Goal: Communication & Community: Share content

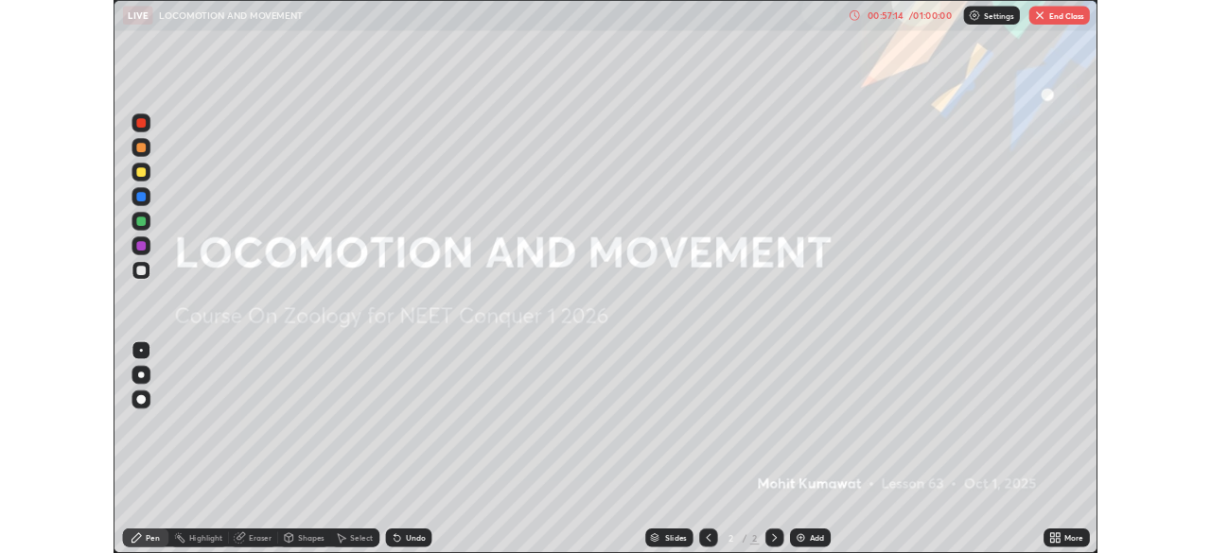
scroll to position [681, 1211]
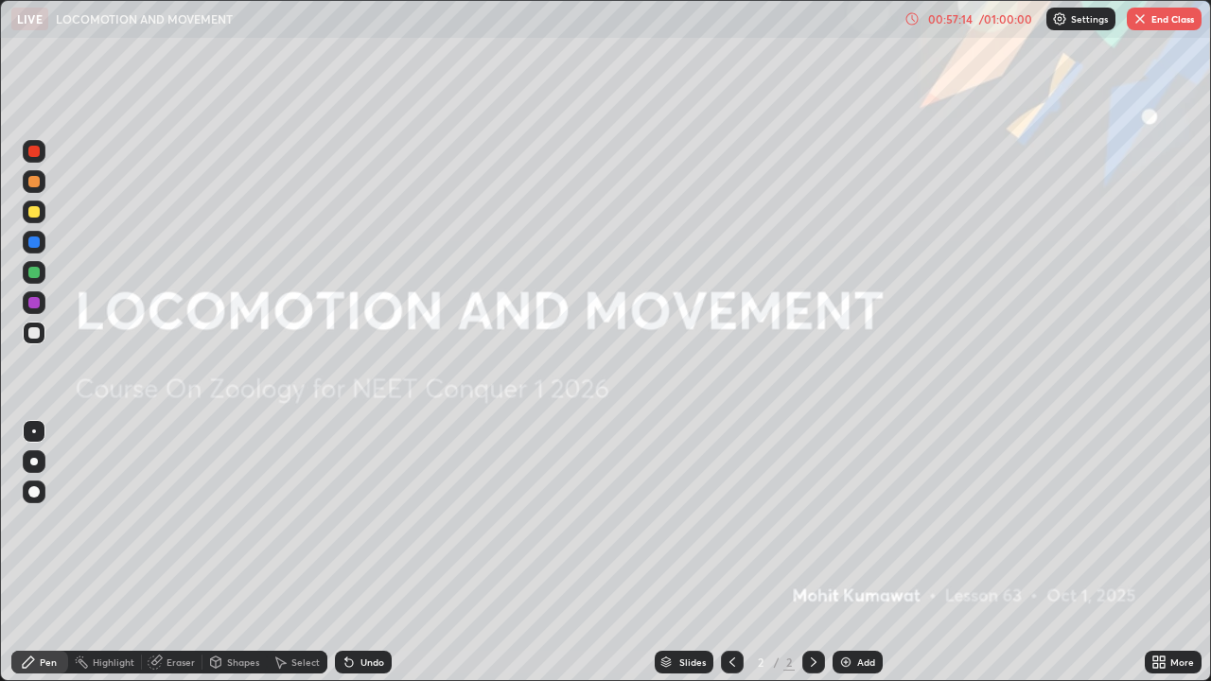
click at [1157, 552] on icon at bounding box center [1155, 665] width 5 height 5
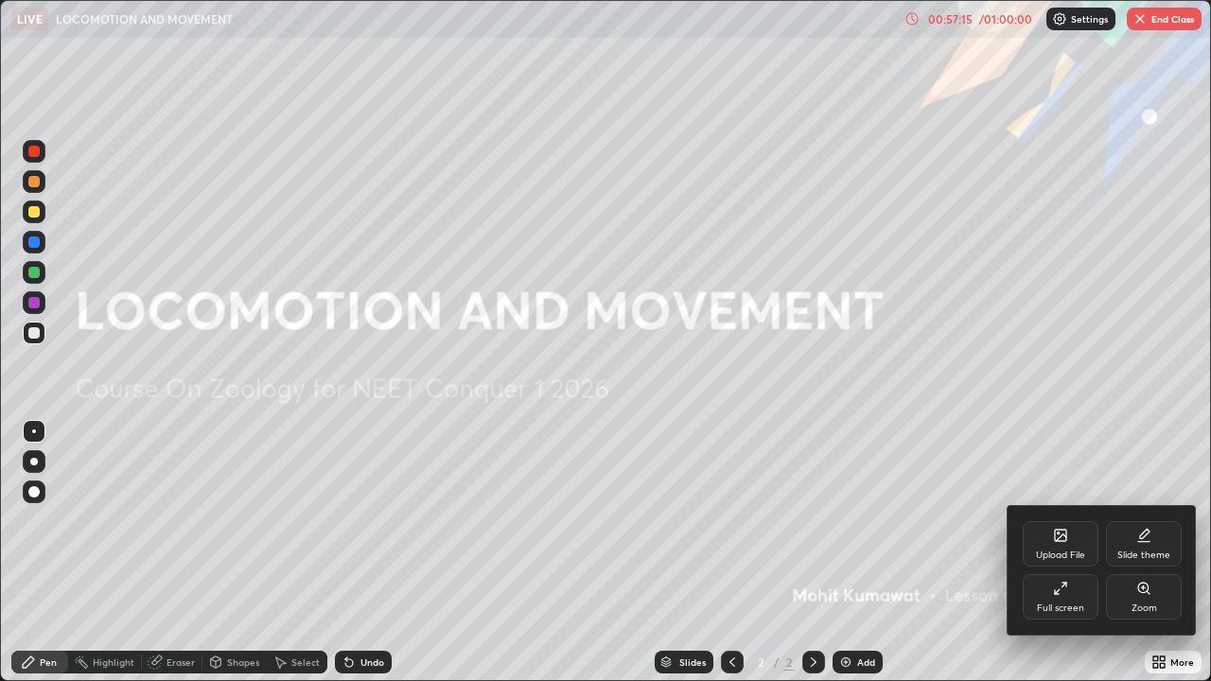
click at [1069, 552] on div "Full screen" at bounding box center [1060, 596] width 76 height 45
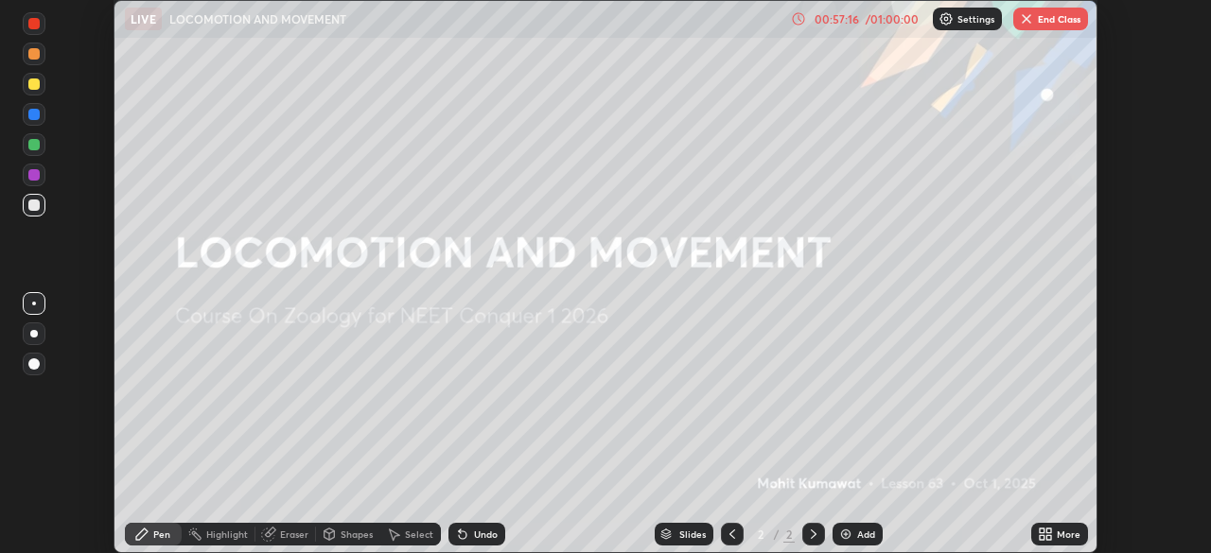
scroll to position [94021, 93363]
click at [1048, 537] on icon at bounding box center [1048, 537] width 5 height 5
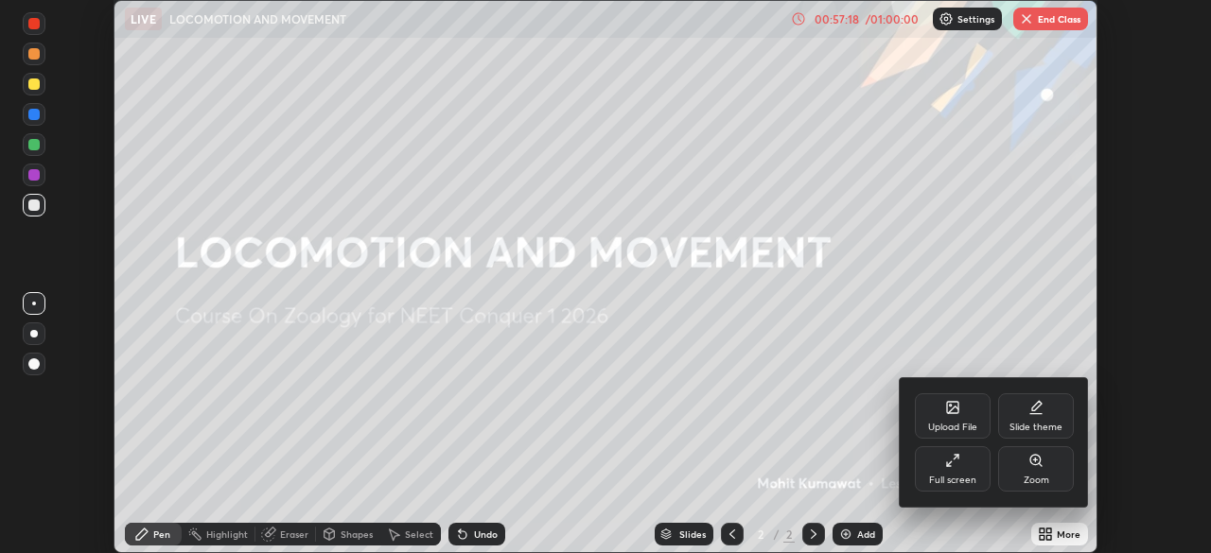
click at [947, 406] on icon at bounding box center [952, 407] width 11 height 11
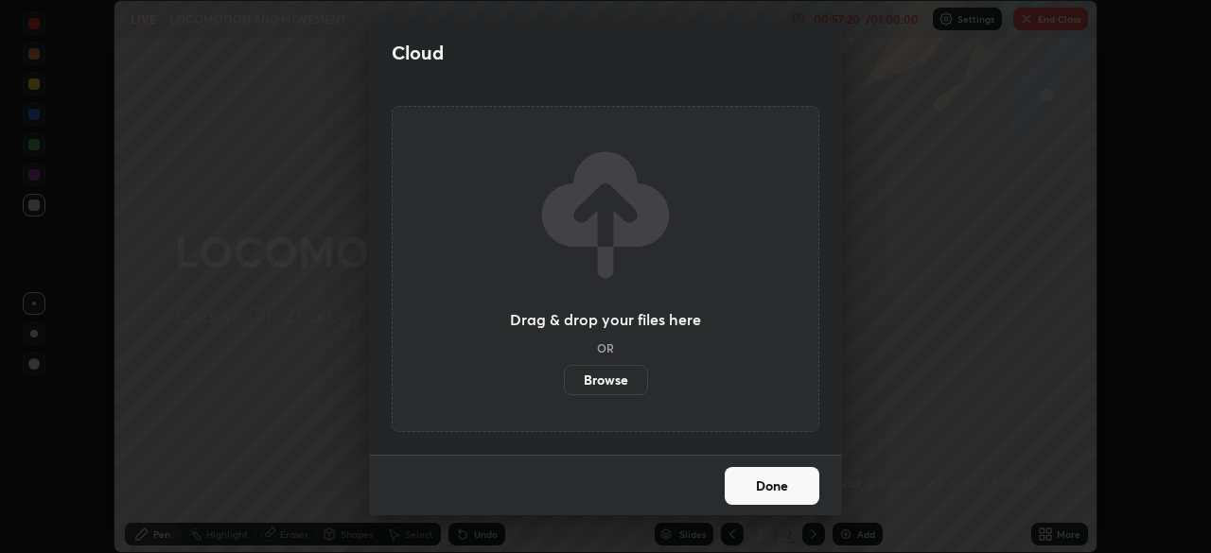
click at [585, 376] on label "Browse" at bounding box center [606, 380] width 84 height 30
click at [564, 376] on input "Browse" at bounding box center [564, 380] width 0 height 30
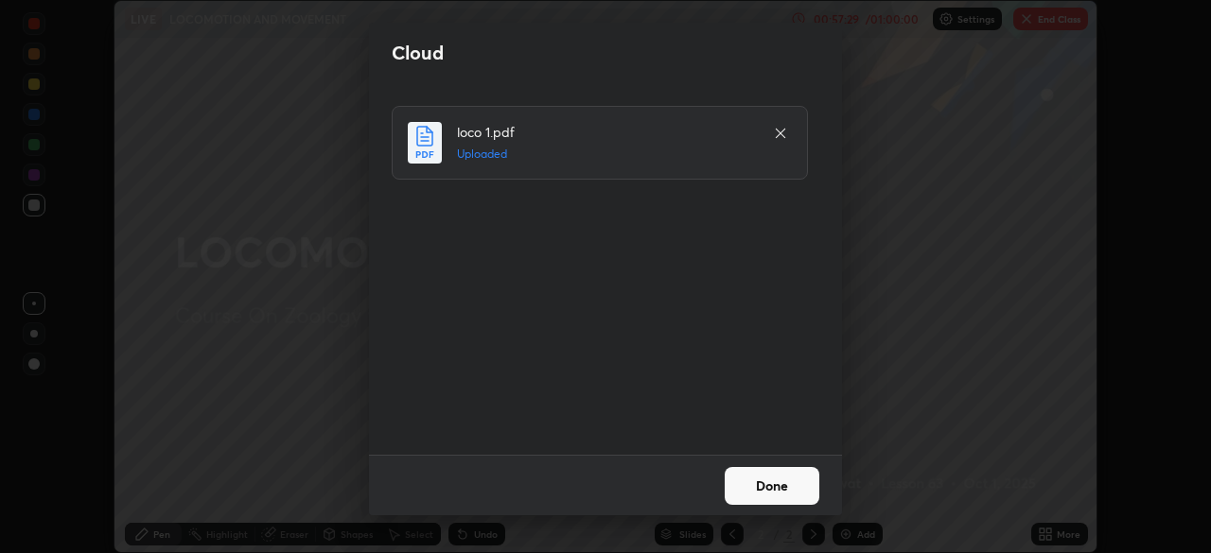
click at [747, 483] on button "Done" at bounding box center [771, 486] width 95 height 38
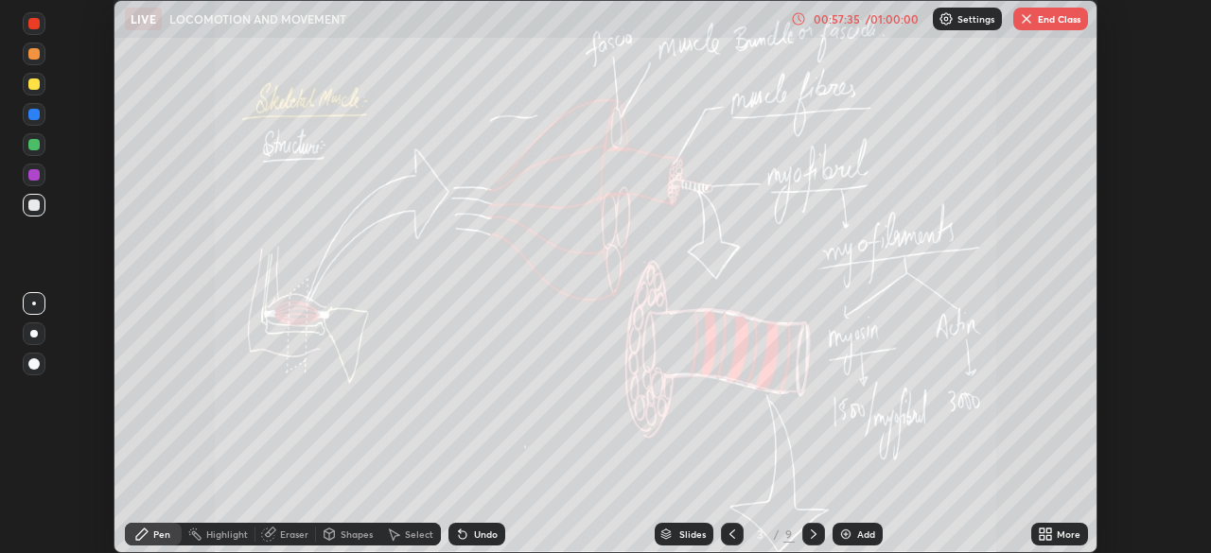
click at [730, 533] on icon at bounding box center [731, 534] width 15 height 15
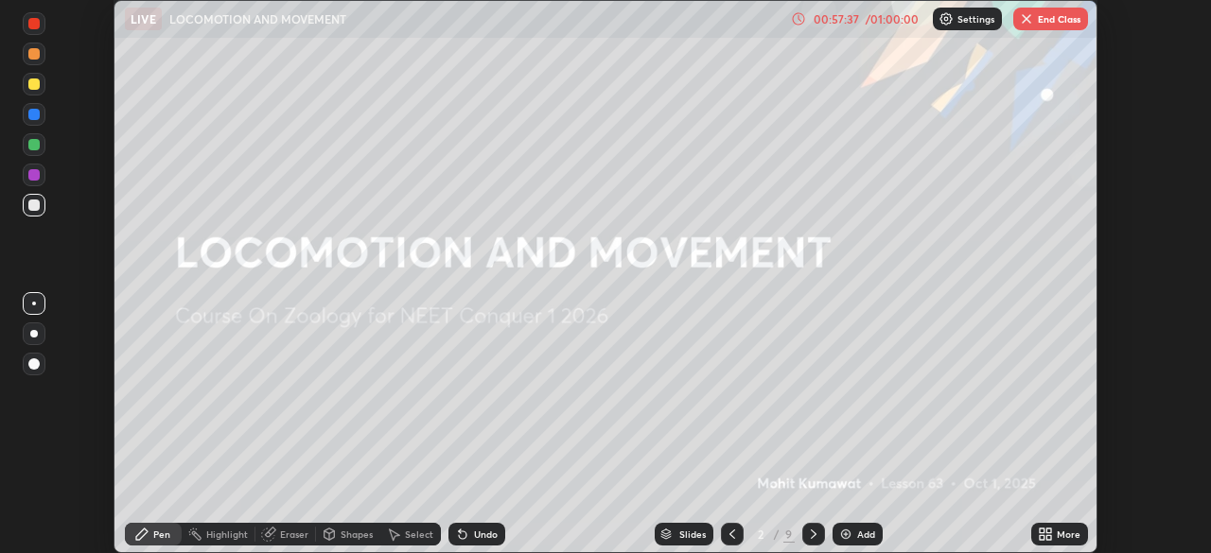
click at [806, 539] on icon at bounding box center [813, 534] width 15 height 15
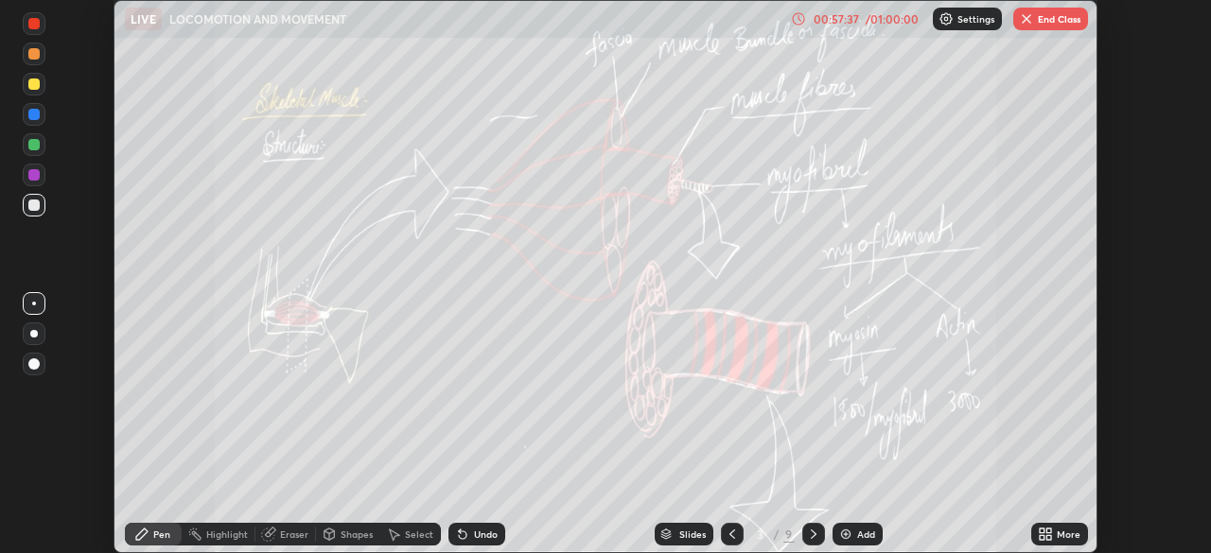
click at [809, 536] on icon at bounding box center [813, 534] width 15 height 15
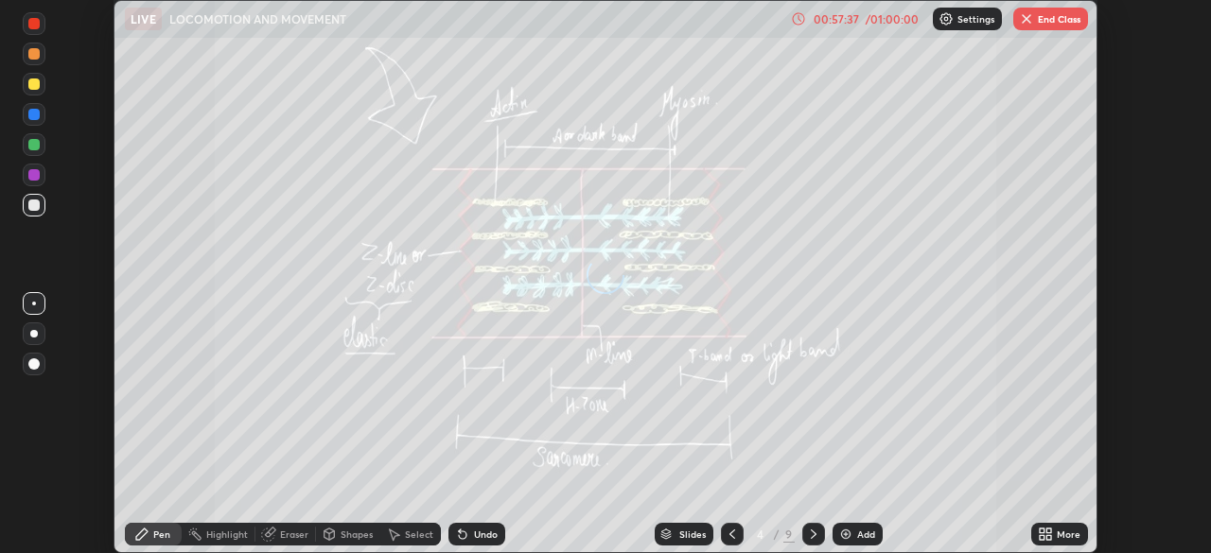
click at [810, 536] on icon at bounding box center [813, 534] width 6 height 9
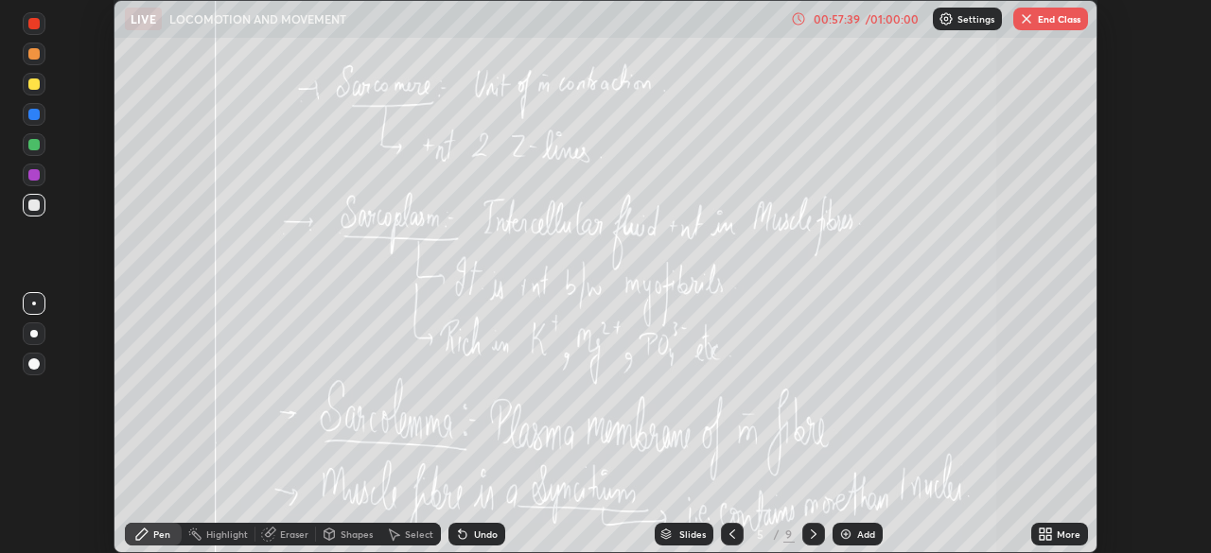
click at [812, 535] on icon at bounding box center [813, 534] width 6 height 9
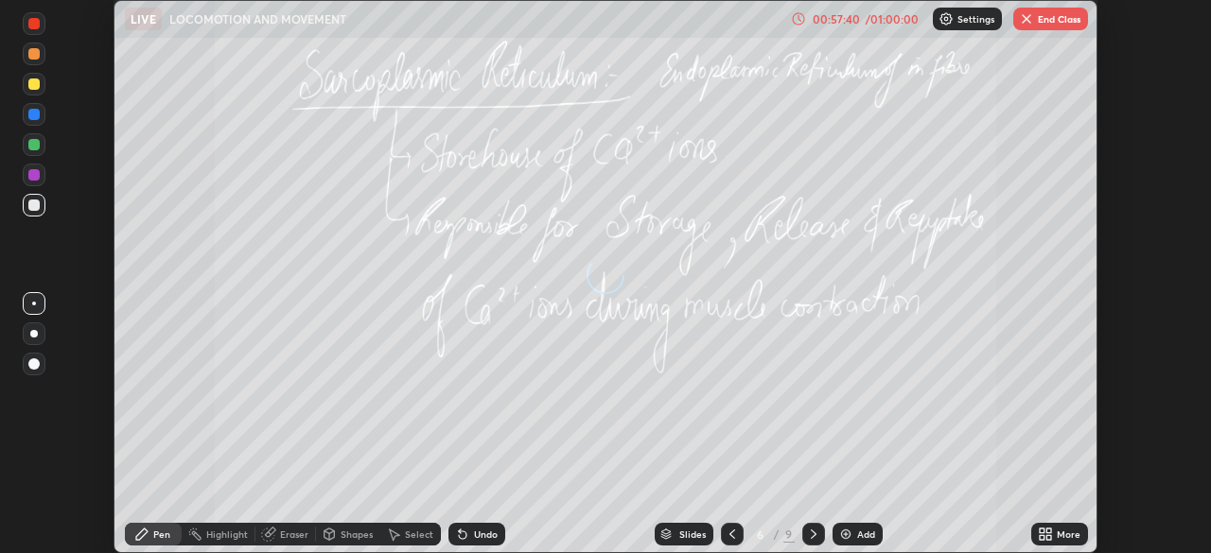
click at [811, 534] on icon at bounding box center [813, 534] width 15 height 15
click at [739, 537] on div at bounding box center [732, 534] width 23 height 23
click at [733, 543] on div at bounding box center [732, 534] width 23 height 23
click at [728, 546] on div at bounding box center [732, 534] width 23 height 38
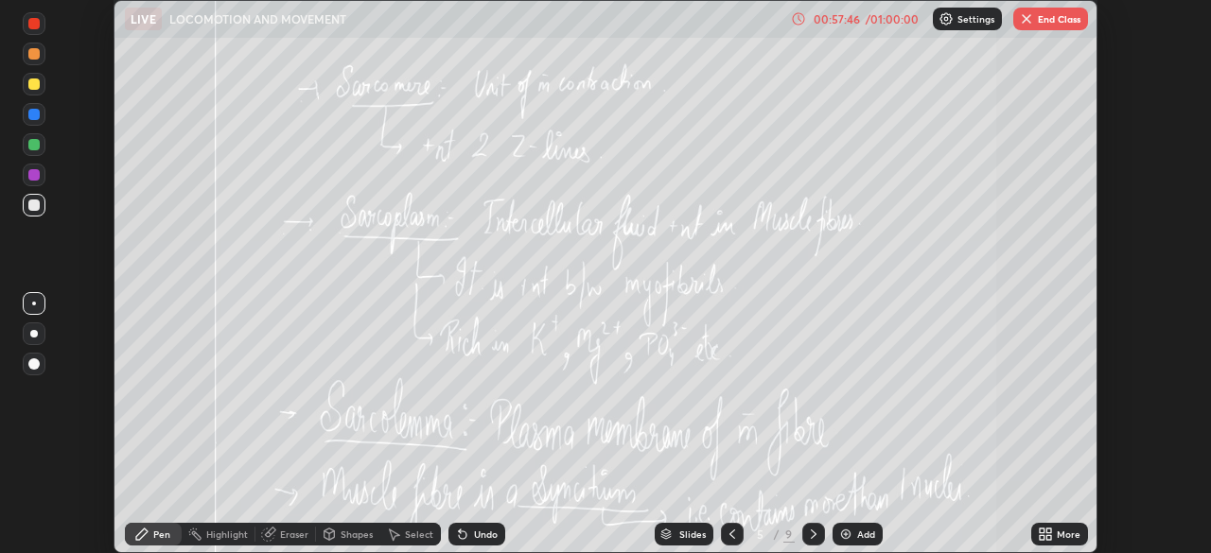
click at [727, 535] on icon at bounding box center [731, 534] width 15 height 15
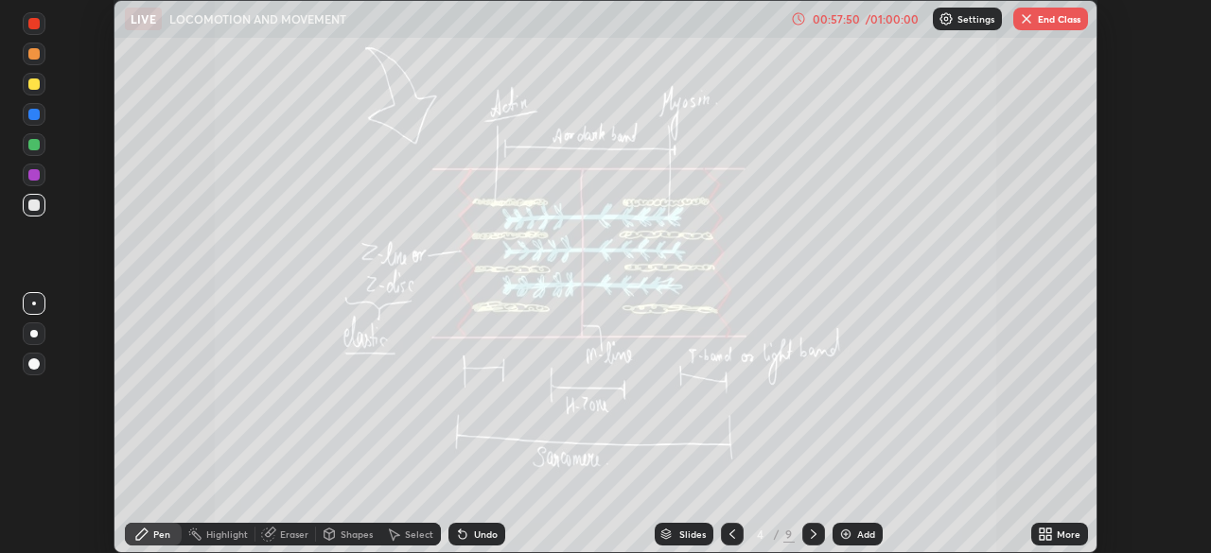
click at [1047, 13] on button "End Class" at bounding box center [1050, 19] width 75 height 23
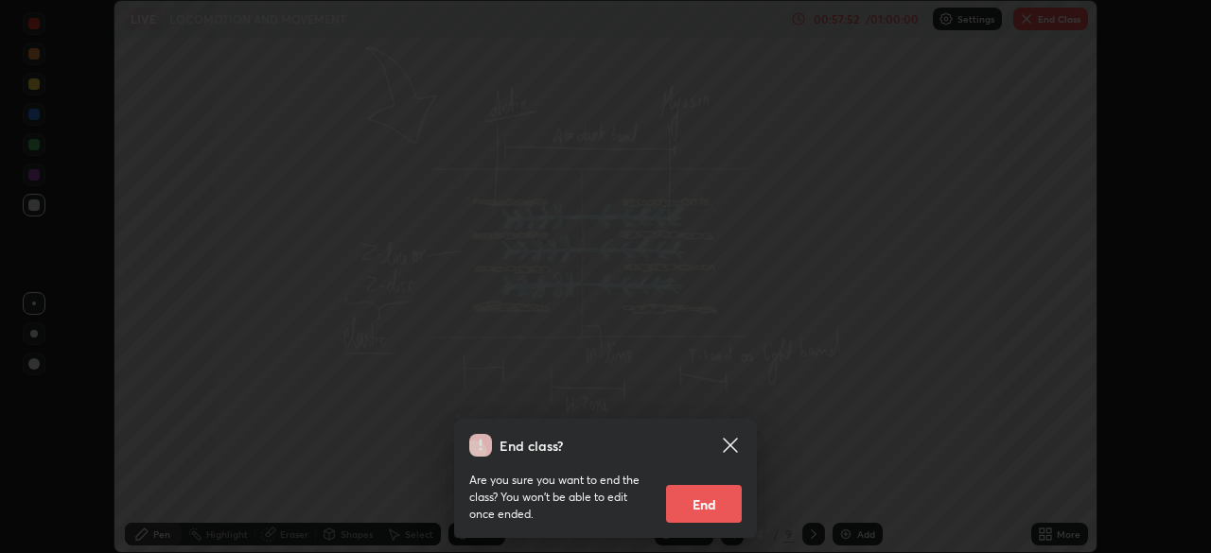
click at [712, 502] on button "End" at bounding box center [704, 504] width 76 height 38
